Goal: Check status: Check status

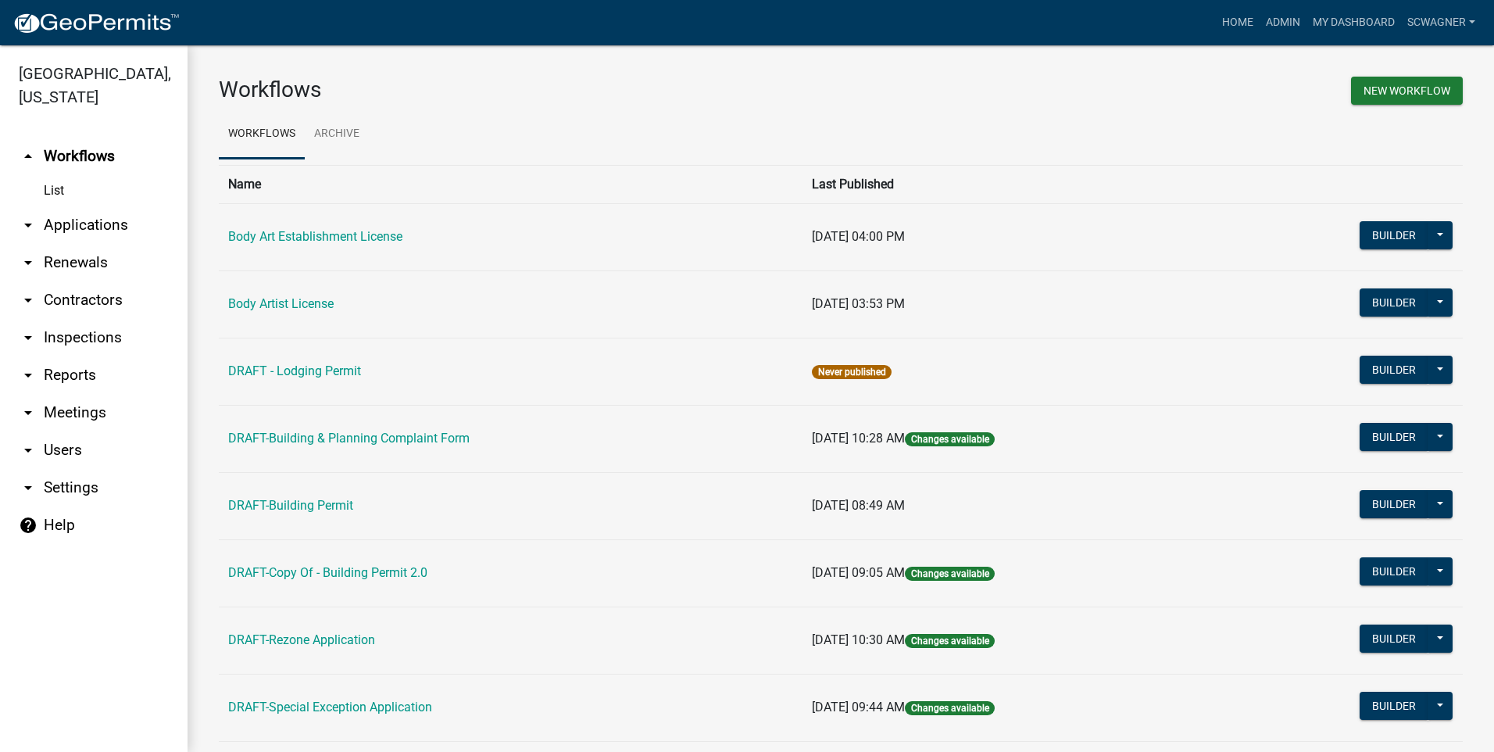
click at [109, 224] on link "arrow_drop_down Applications" at bounding box center [93, 224] width 187 height 37
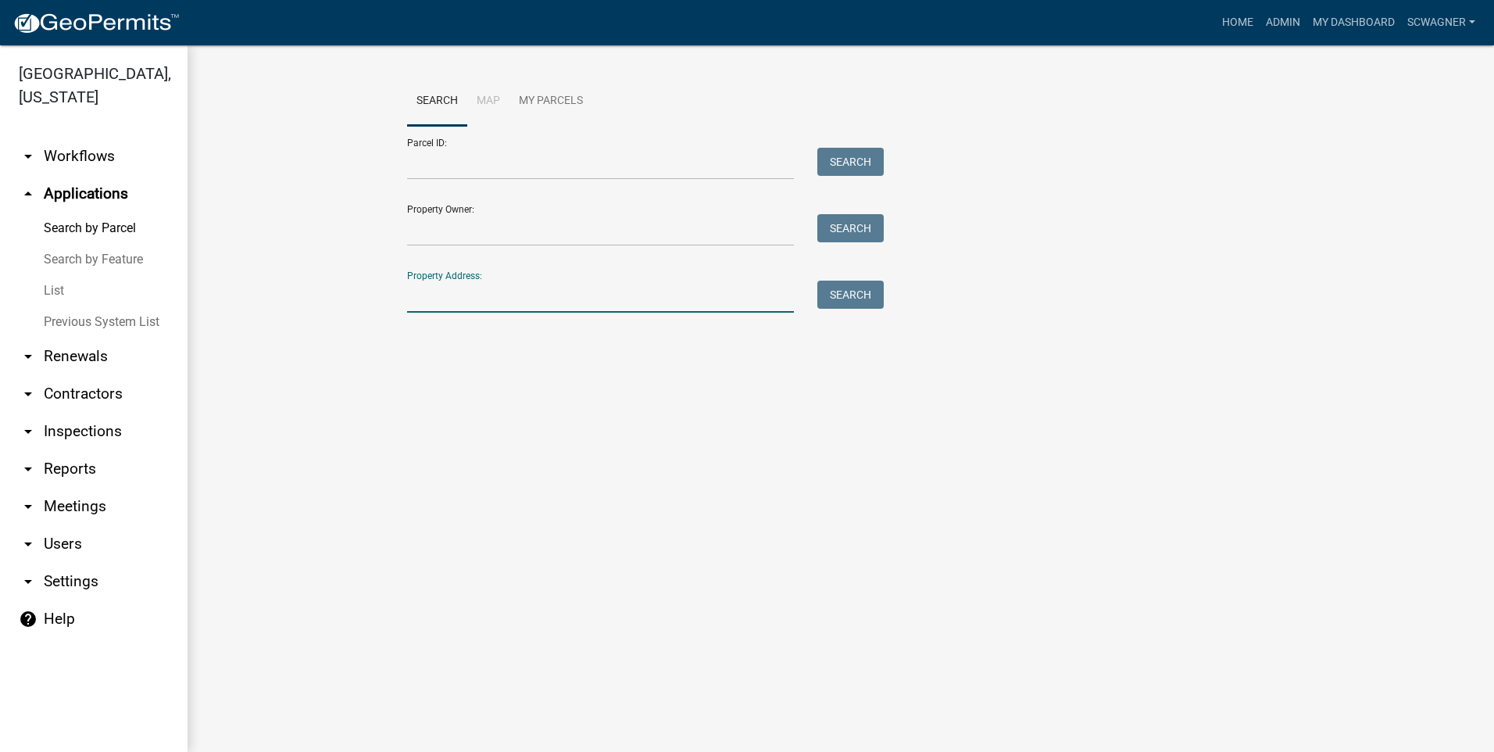
click at [417, 295] on input "Property Address:" at bounding box center [600, 296] width 387 height 32
type input "3395"
click at [862, 298] on button "Search" at bounding box center [850, 294] width 66 height 28
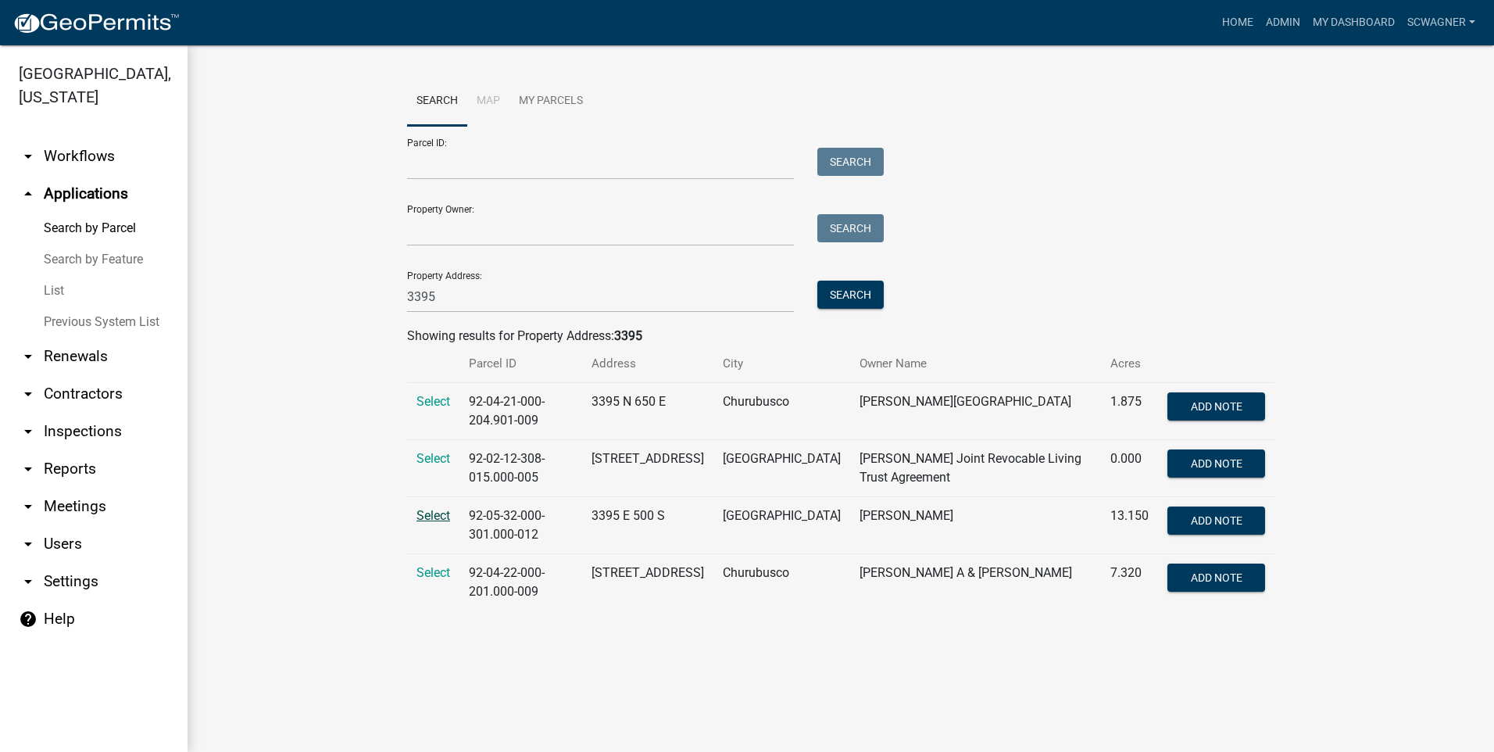
click at [437, 513] on span "Select" at bounding box center [433, 515] width 34 height 15
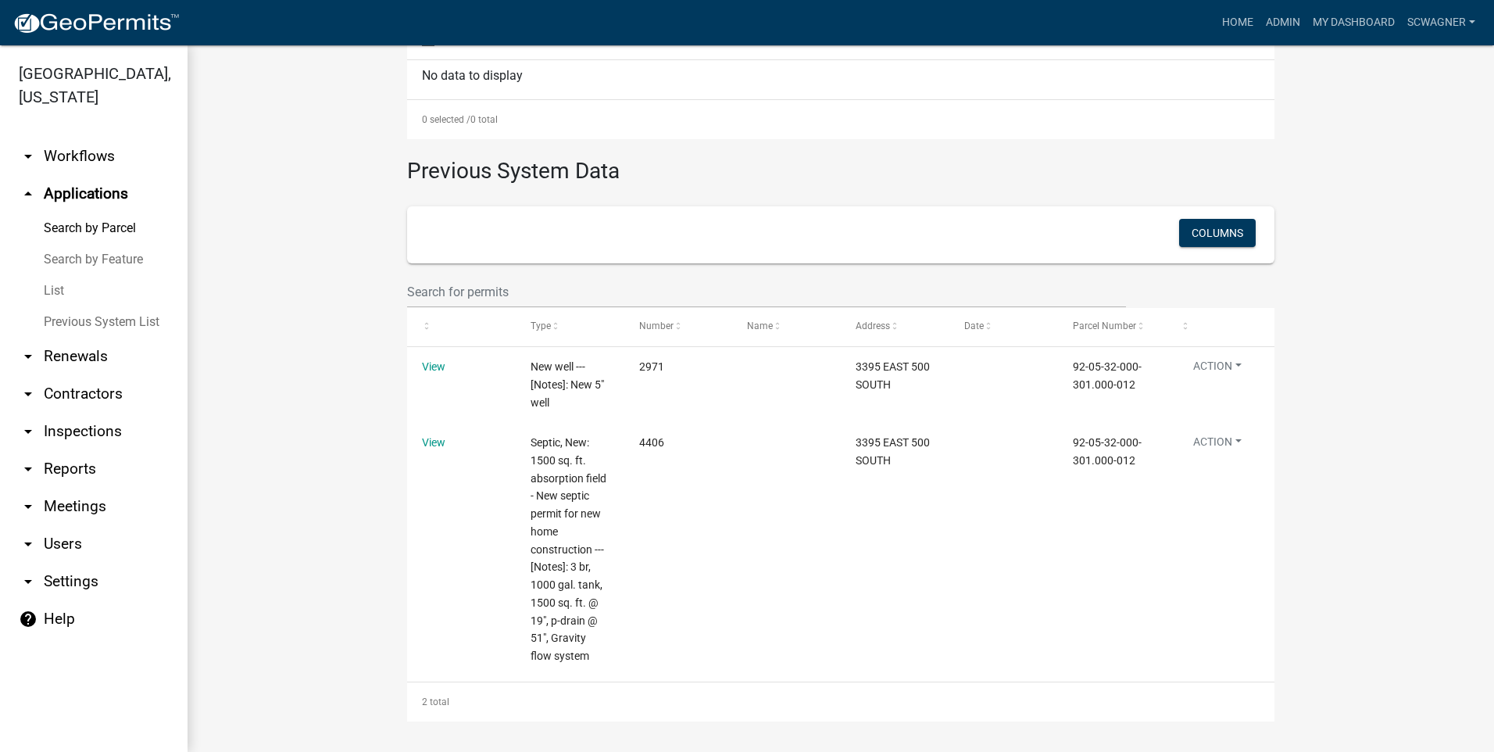
scroll to position [572, 0]
click at [107, 316] on link "Previous System List" at bounding box center [93, 321] width 187 height 31
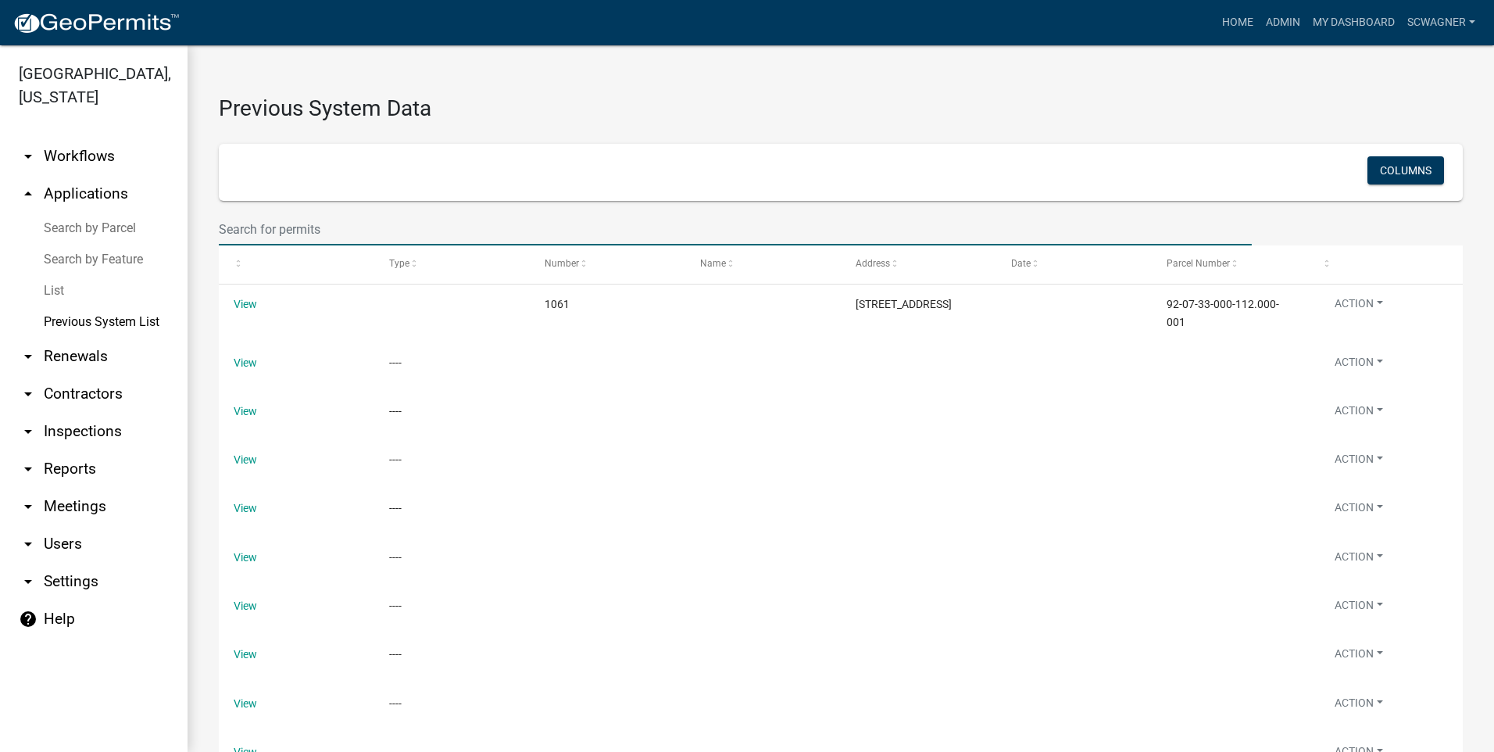
click at [288, 228] on input "text" at bounding box center [735, 229] width 1033 height 32
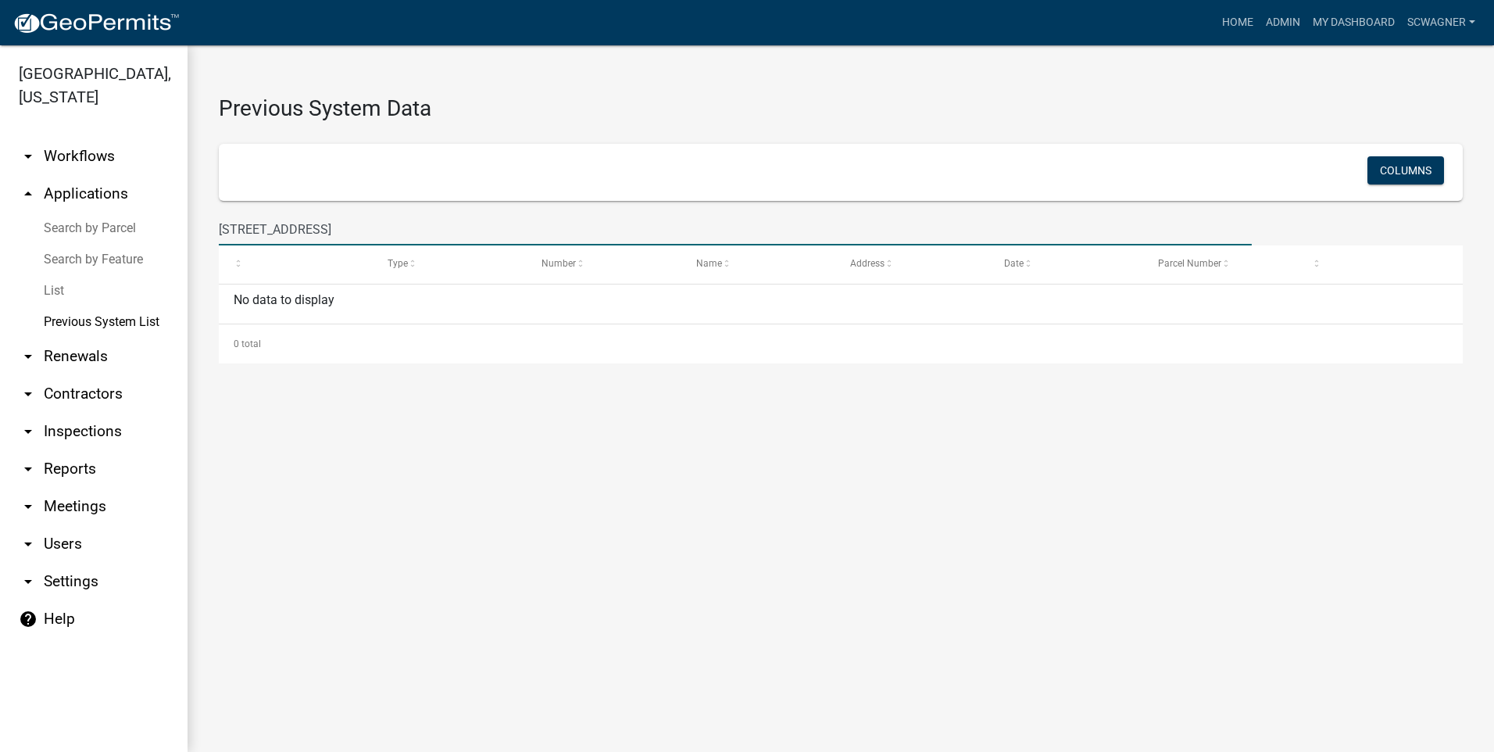
type input "[STREET_ADDRESS]"
click at [87, 229] on link "Search by Parcel" at bounding box center [93, 227] width 187 height 31
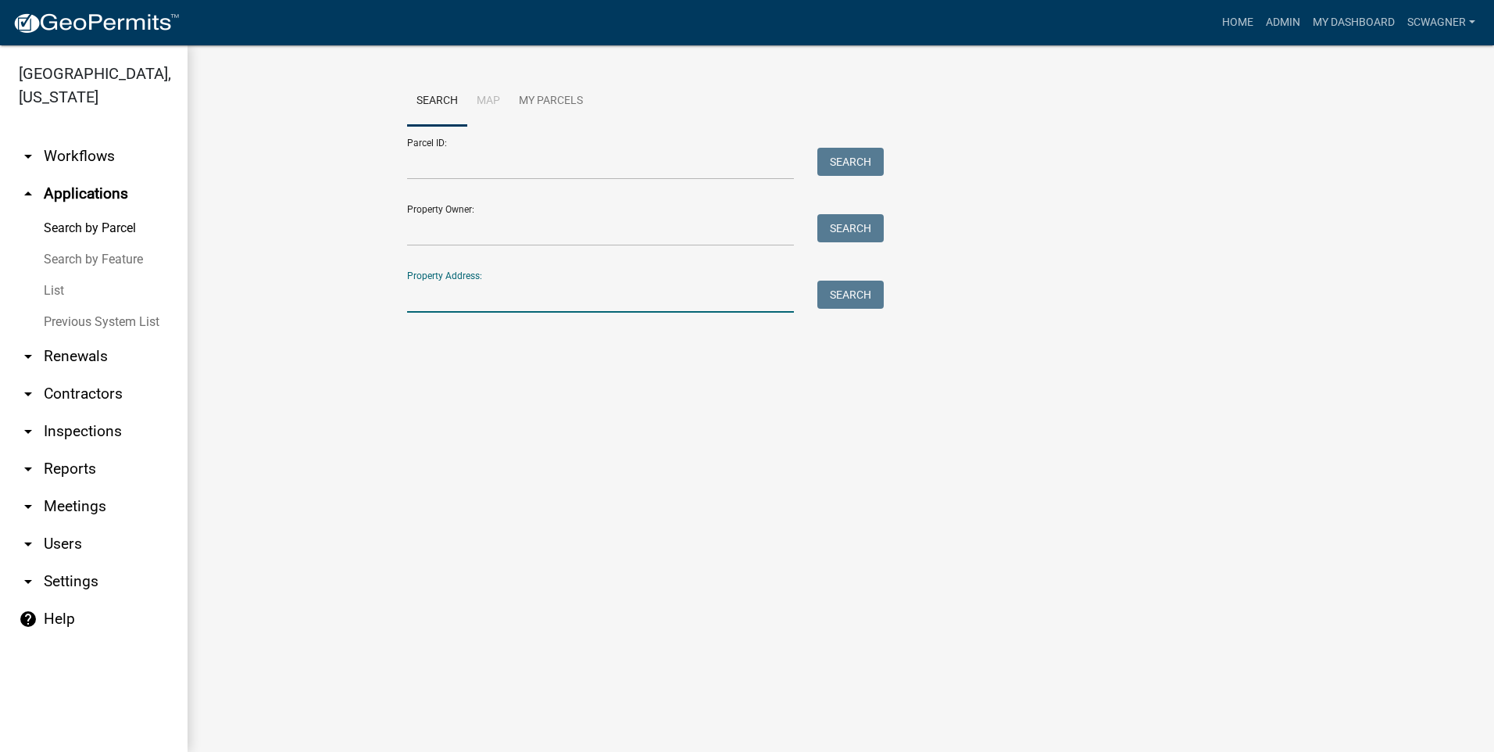
click at [460, 294] on input "Property Address:" at bounding box center [600, 296] width 387 height 32
type input "4415"
click at [863, 302] on button "Search" at bounding box center [850, 294] width 66 height 28
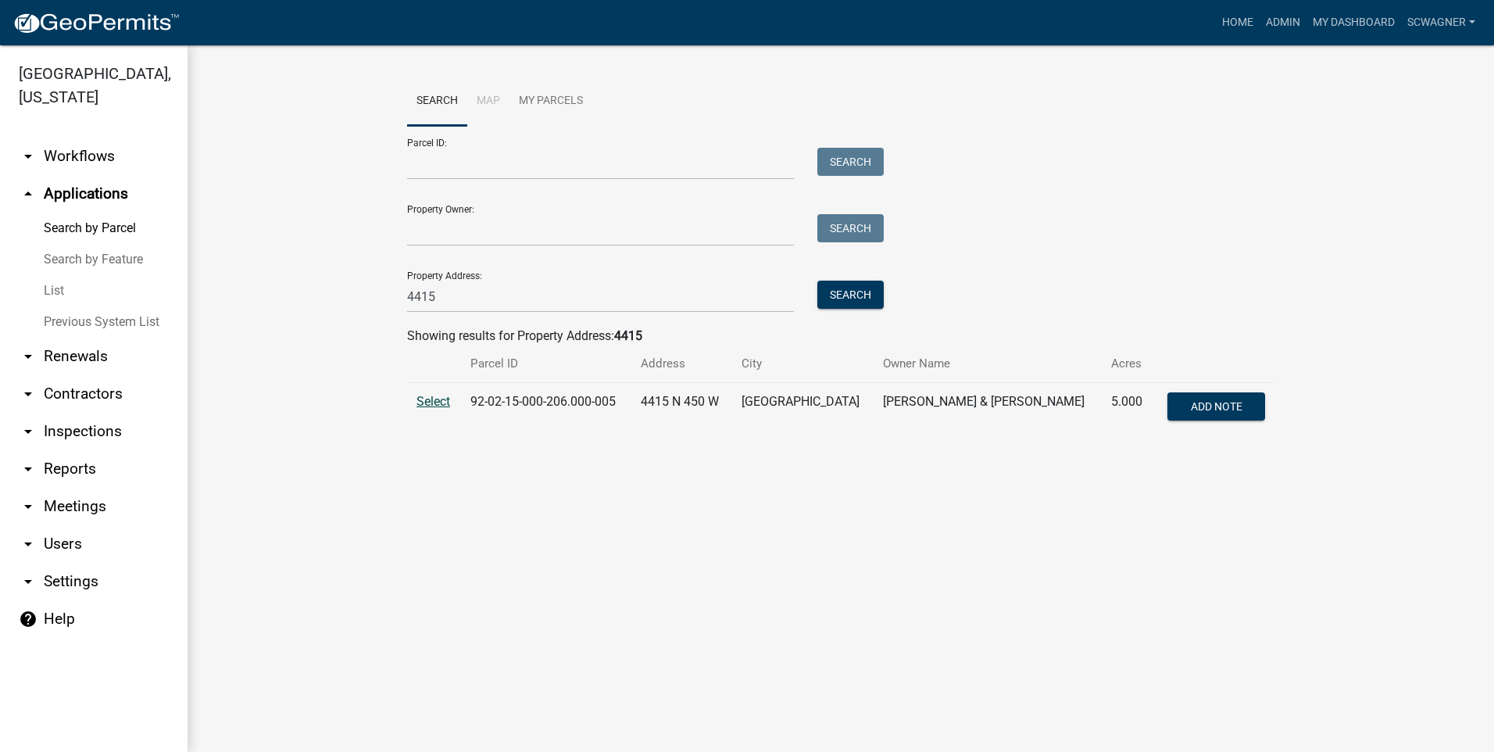
click at [426, 401] on span "Select" at bounding box center [433, 401] width 34 height 15
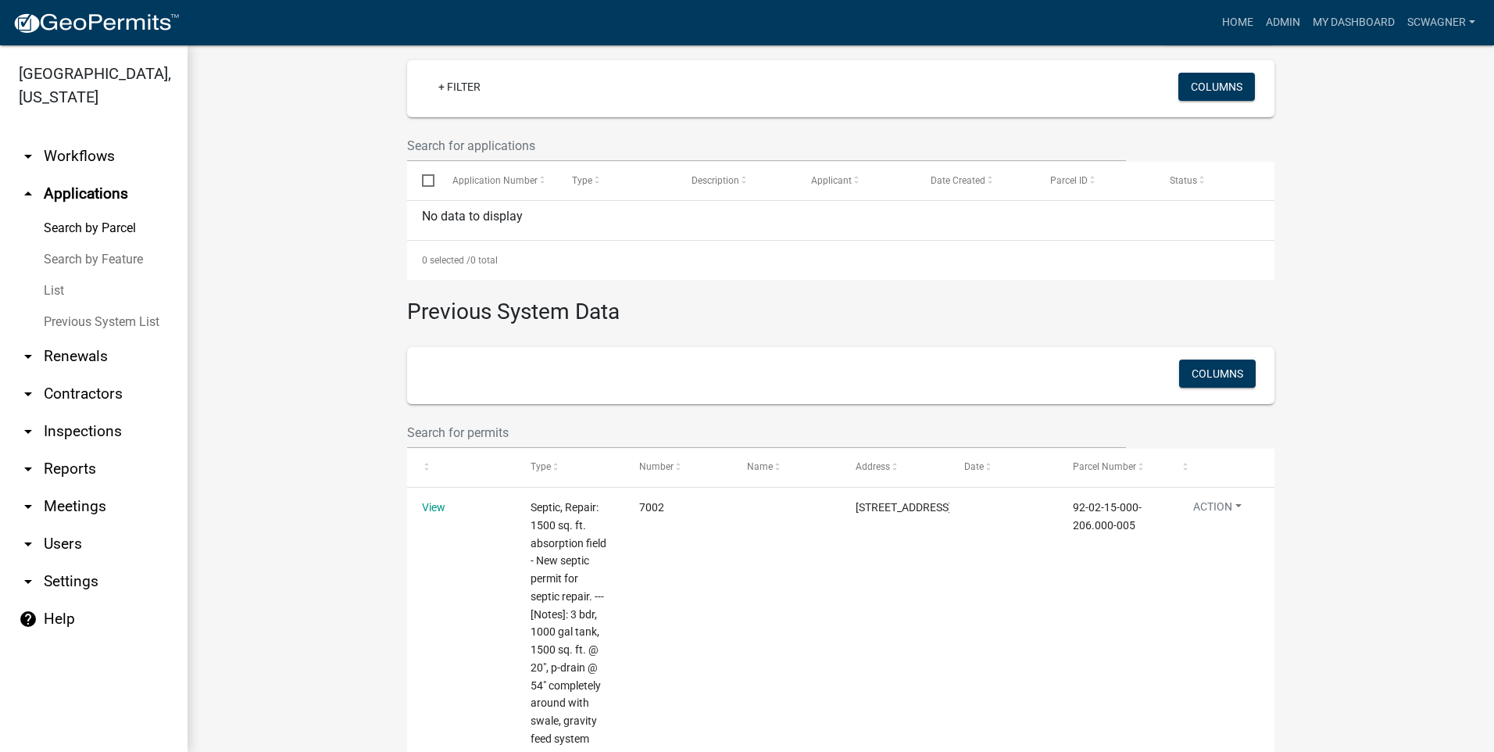
scroll to position [527, 0]
